Goal: Ask a question

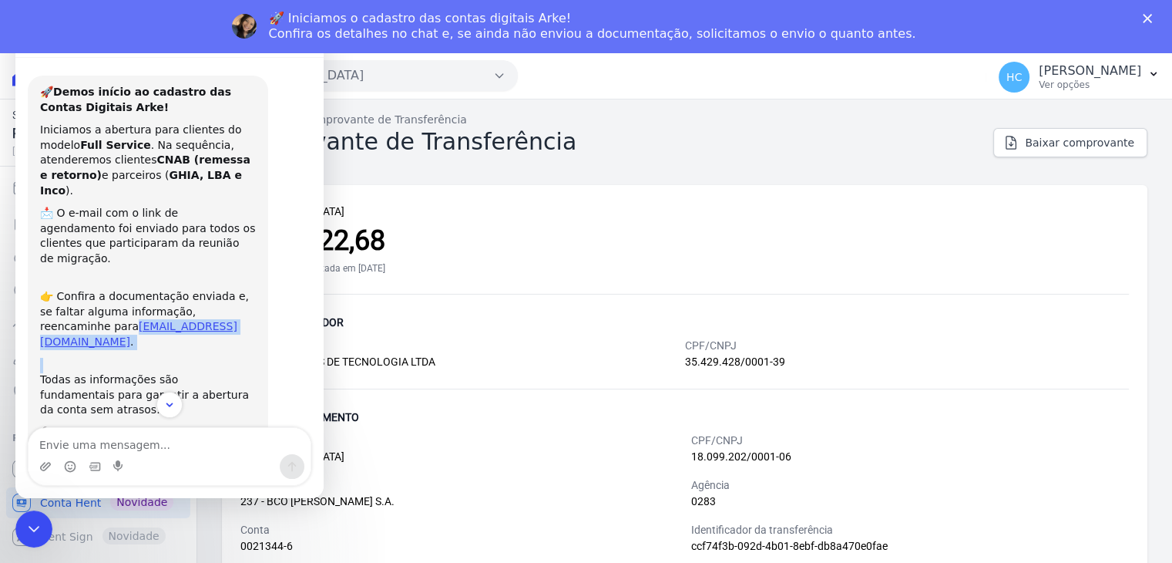
drag, startPoint x: 191, startPoint y: 305, endPoint x: 39, endPoint y: 300, distance: 151.9
click at [39, 300] on div "🚀 Demos início ao cadastro das Contas Digitais Arke! Iniciamos a abertura para …" at bounding box center [148, 282] width 240 height 412
copy div "[EMAIL_ADDRESS][DOMAIN_NAME] ."
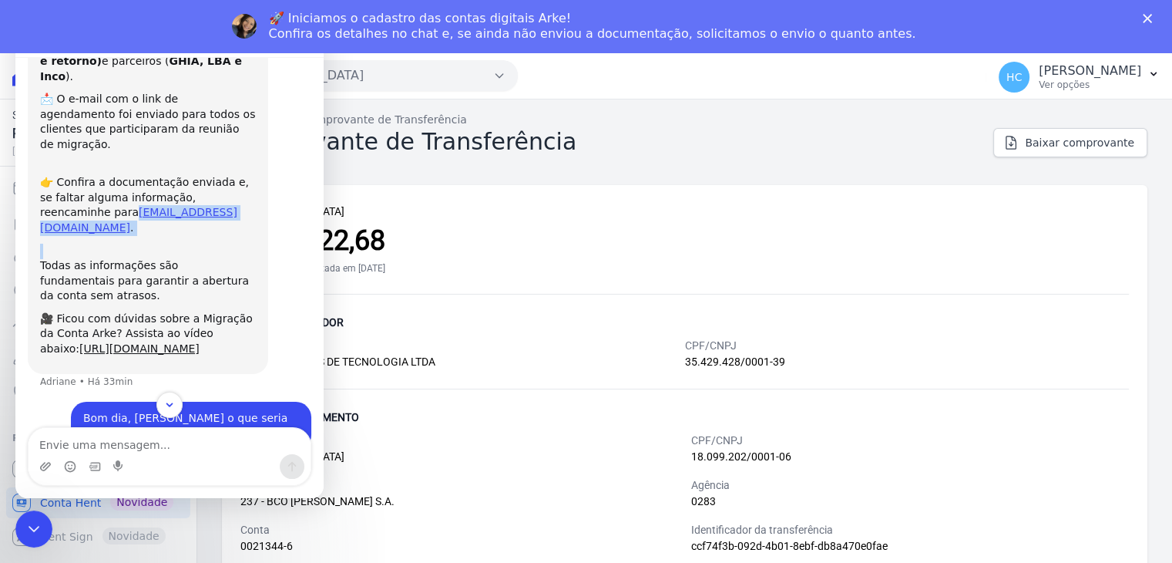
scroll to position [117, 0]
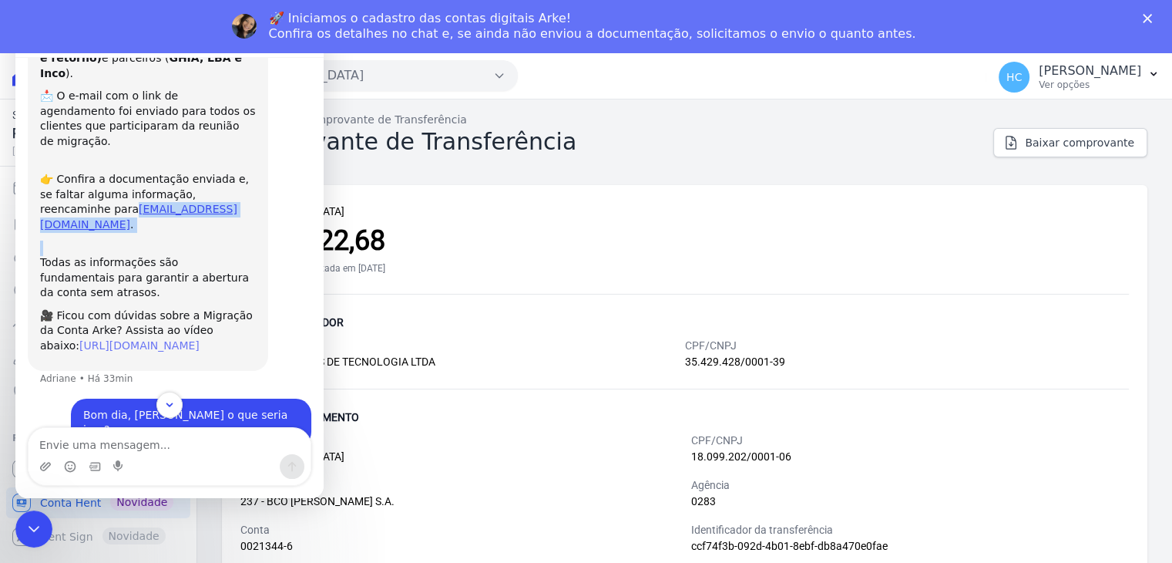
click at [116, 339] on link "[URL][DOMAIN_NAME]" at bounding box center [139, 345] width 120 height 12
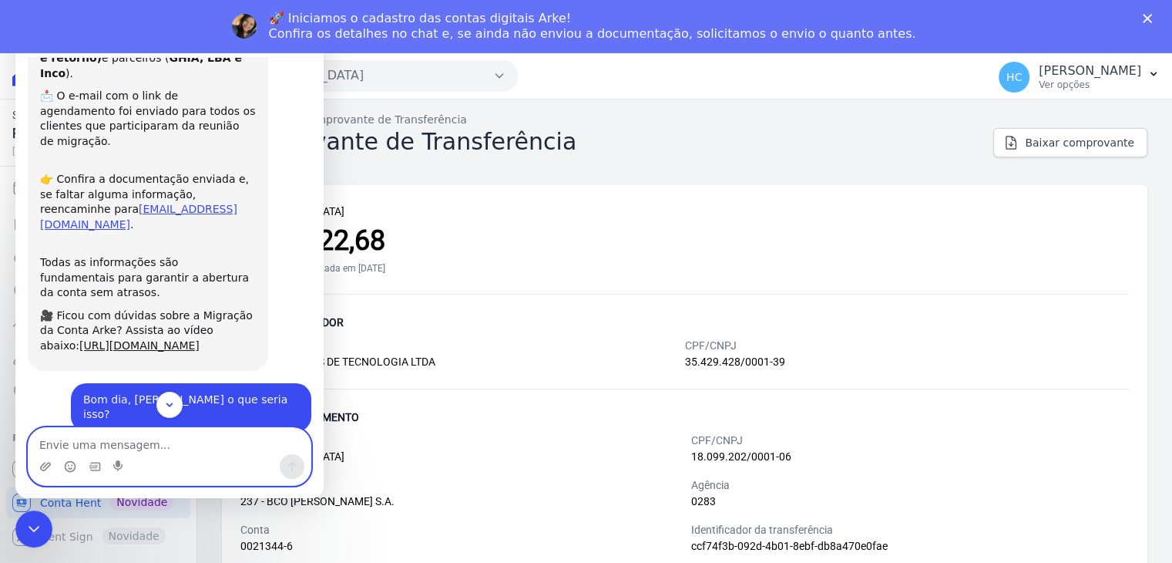
click at [170, 445] on textarea "Envie uma mensagem..." at bounding box center [170, 441] width 282 height 26
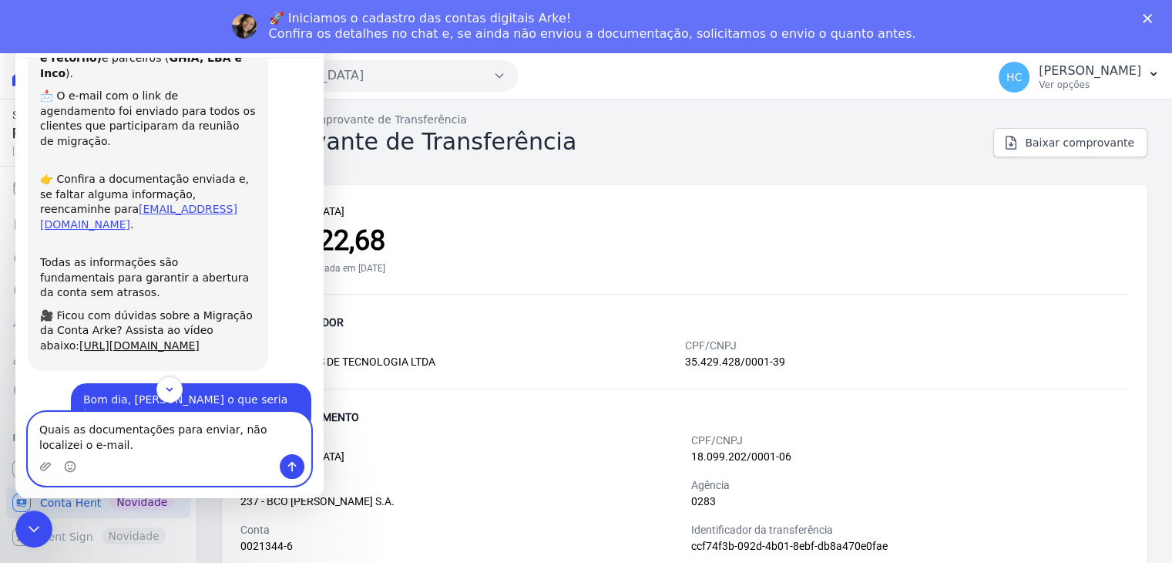
type textarea "Quais as documentações para enviar, não localizei o e-mail."
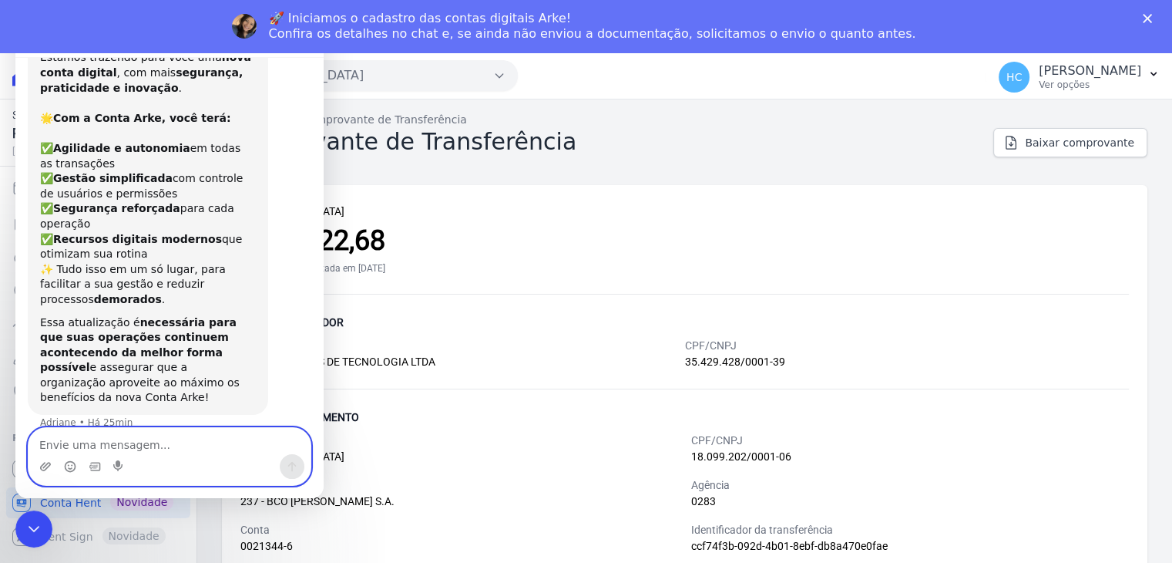
scroll to position [689, 0]
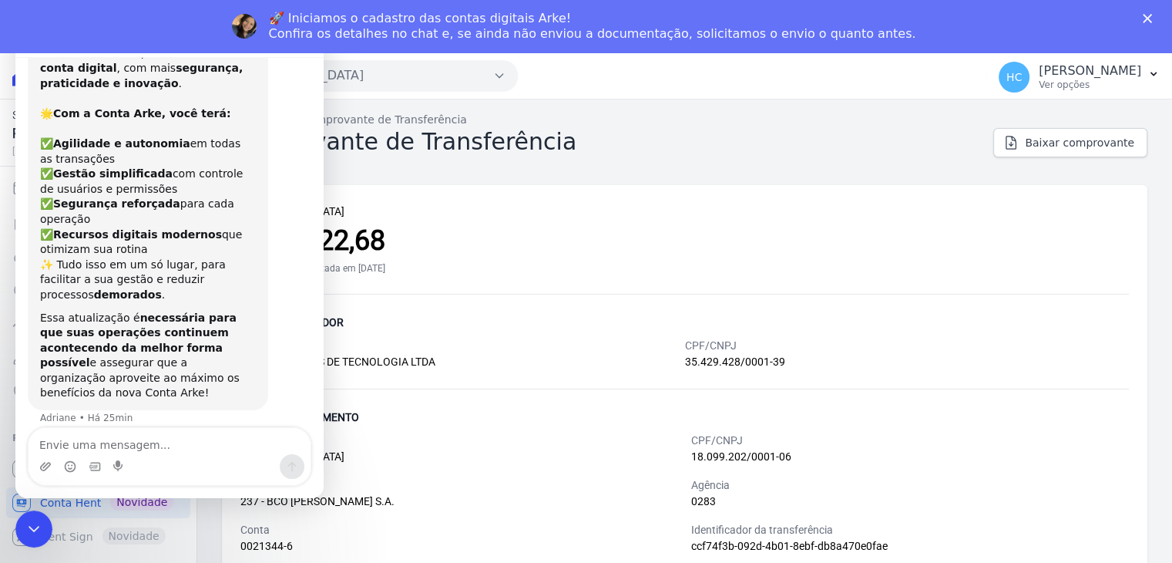
click at [419, 276] on div "PARQUE CANDEIAS R$ 8.022,68 Transferência solicitada em [DATE]" at bounding box center [684, 248] width 889 height 91
click at [29, 512] on div "Fechar mensagem da Intercom" at bounding box center [31, 526] width 37 height 37
